Goal: Navigation & Orientation: Understand site structure

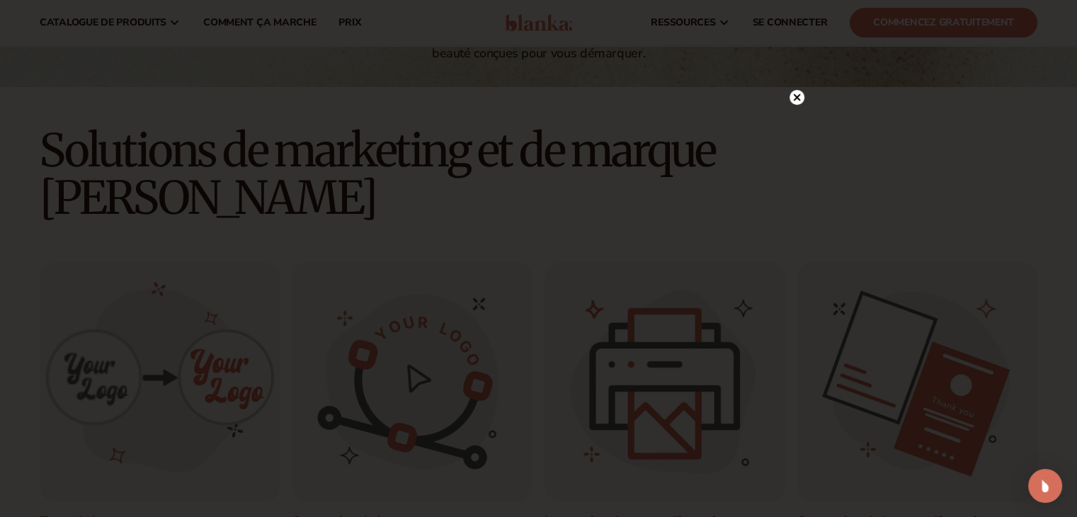
scroll to position [273, 0]
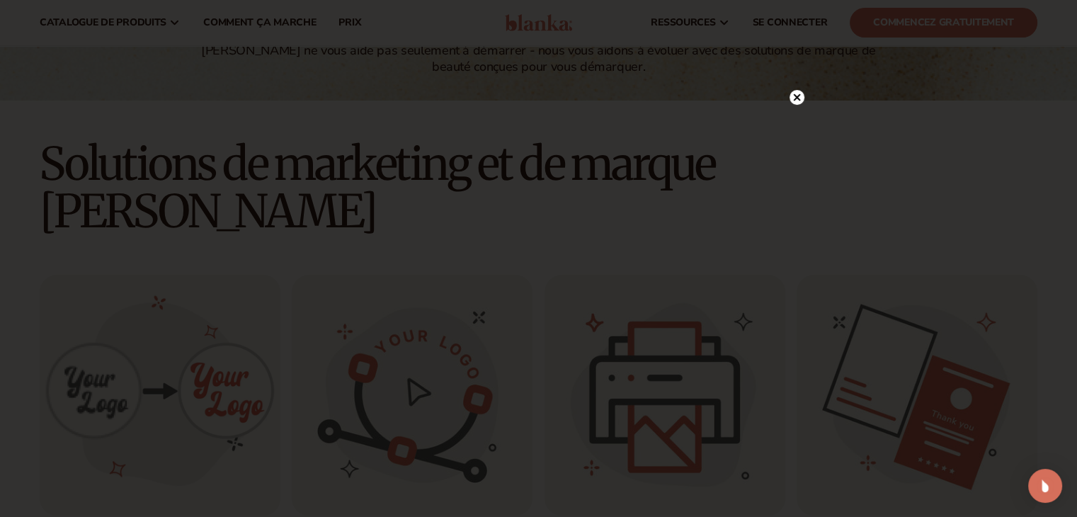
click at [794, 104] on icon at bounding box center [796, 97] width 15 height 15
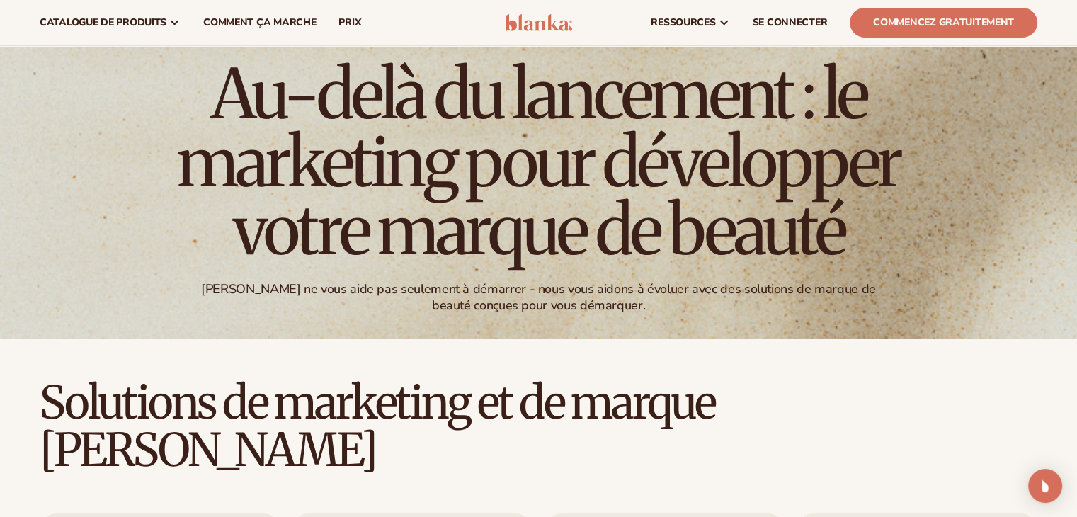
scroll to position [0, 0]
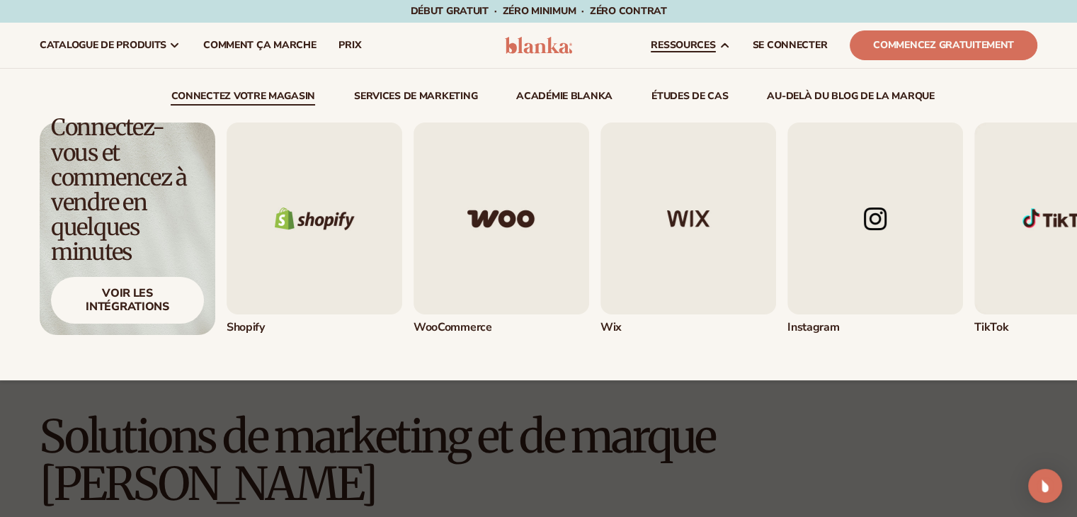
click at [309, 215] on img "1 / 5" at bounding box center [315, 218] width 176 height 192
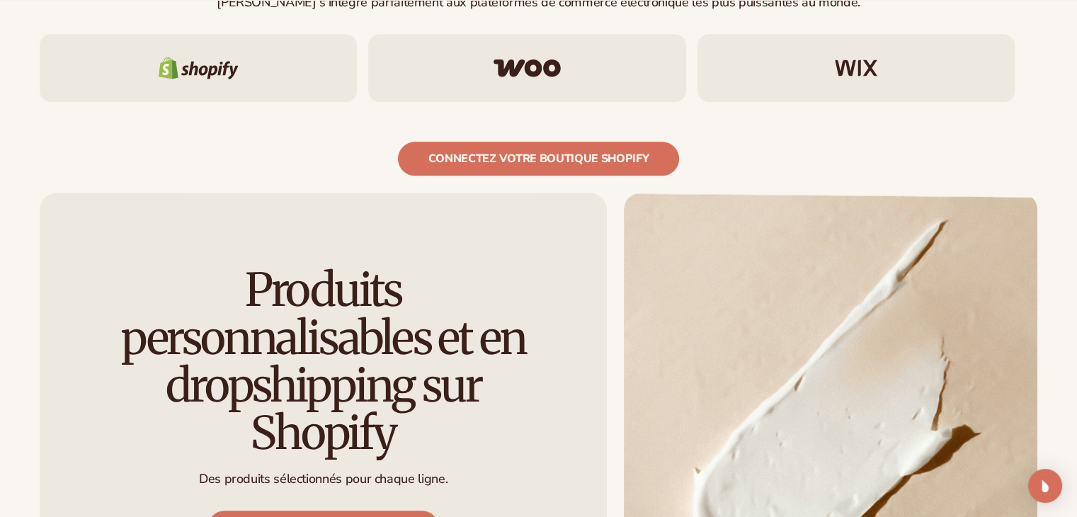
scroll to position [1490, 0]
